Goal: Navigation & Orientation: Find specific page/section

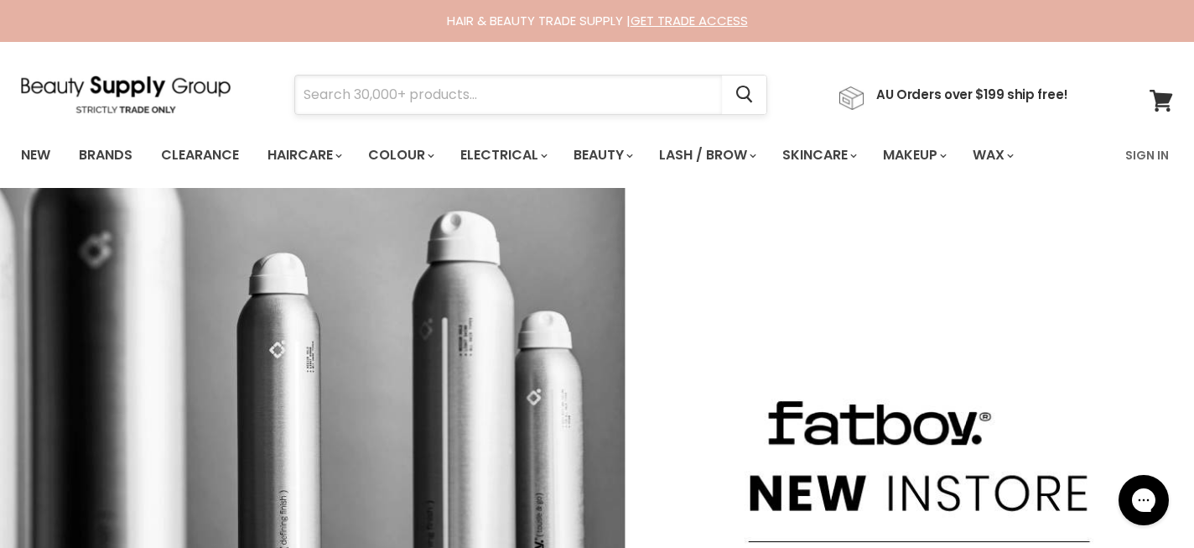
click at [364, 96] on input "Search" at bounding box center [508, 94] width 427 height 39
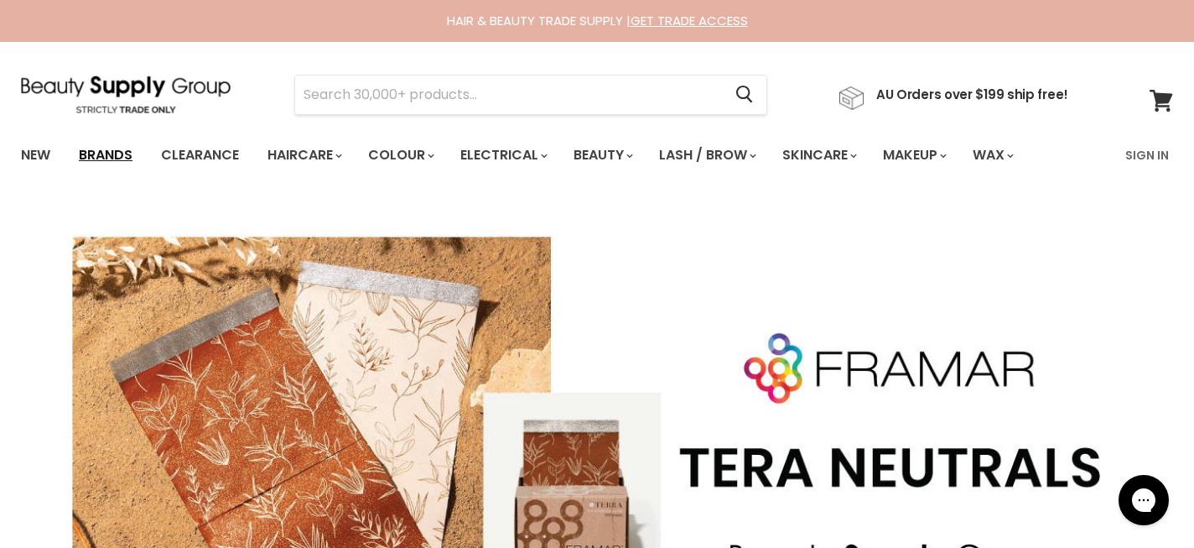
click at [104, 155] on link "Brands" at bounding box center [105, 155] width 79 height 35
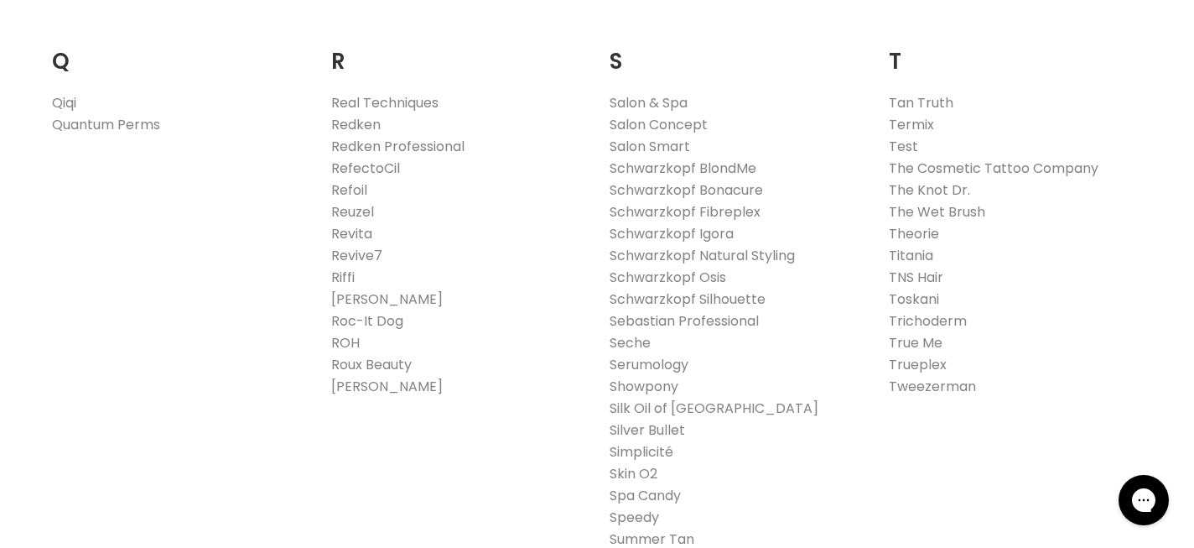
scroll to position [2579, 0]
click at [691, 223] on link "Schwarzkopf Igora" at bounding box center [672, 230] width 124 height 19
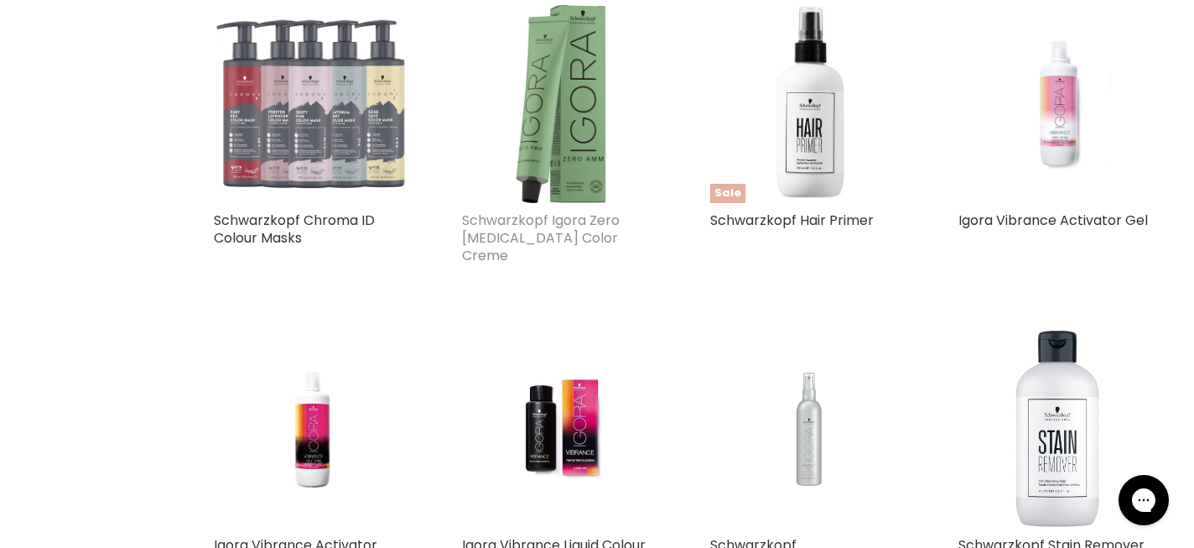
scroll to position [633, 0]
